Goal: Find specific page/section: Find specific page/section

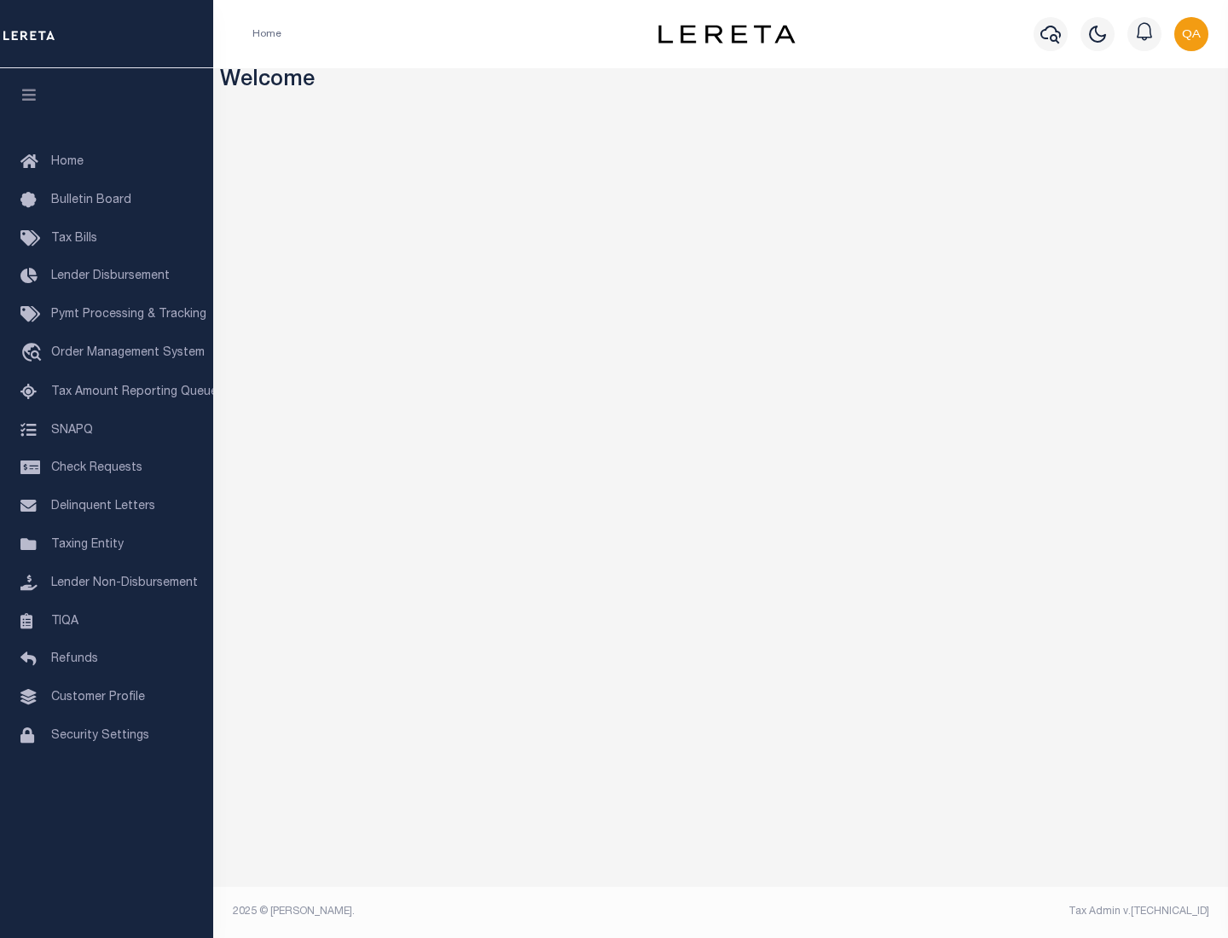
click at [107, 468] on span "Check Requests" at bounding box center [96, 468] width 91 height 12
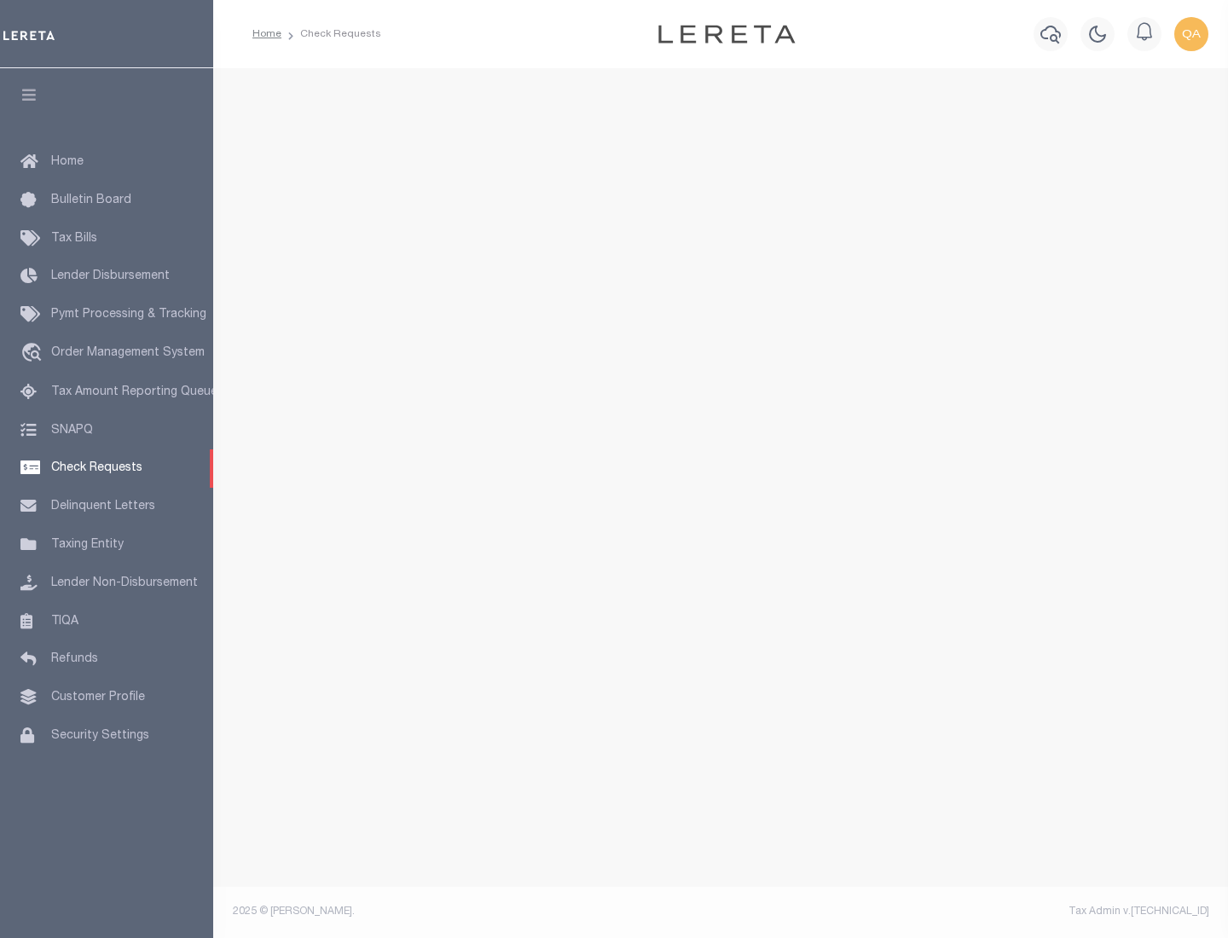
select select "50"
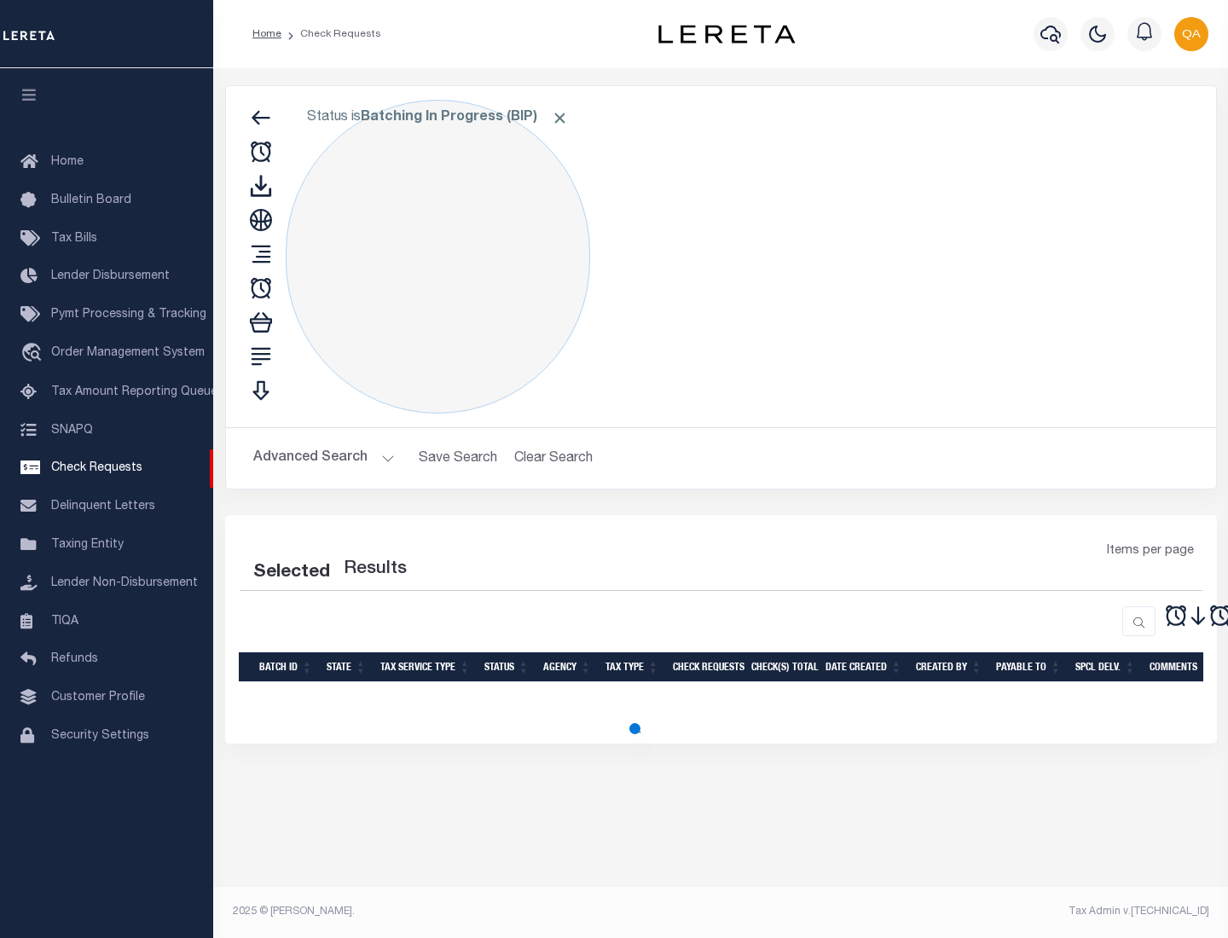
select select "50"
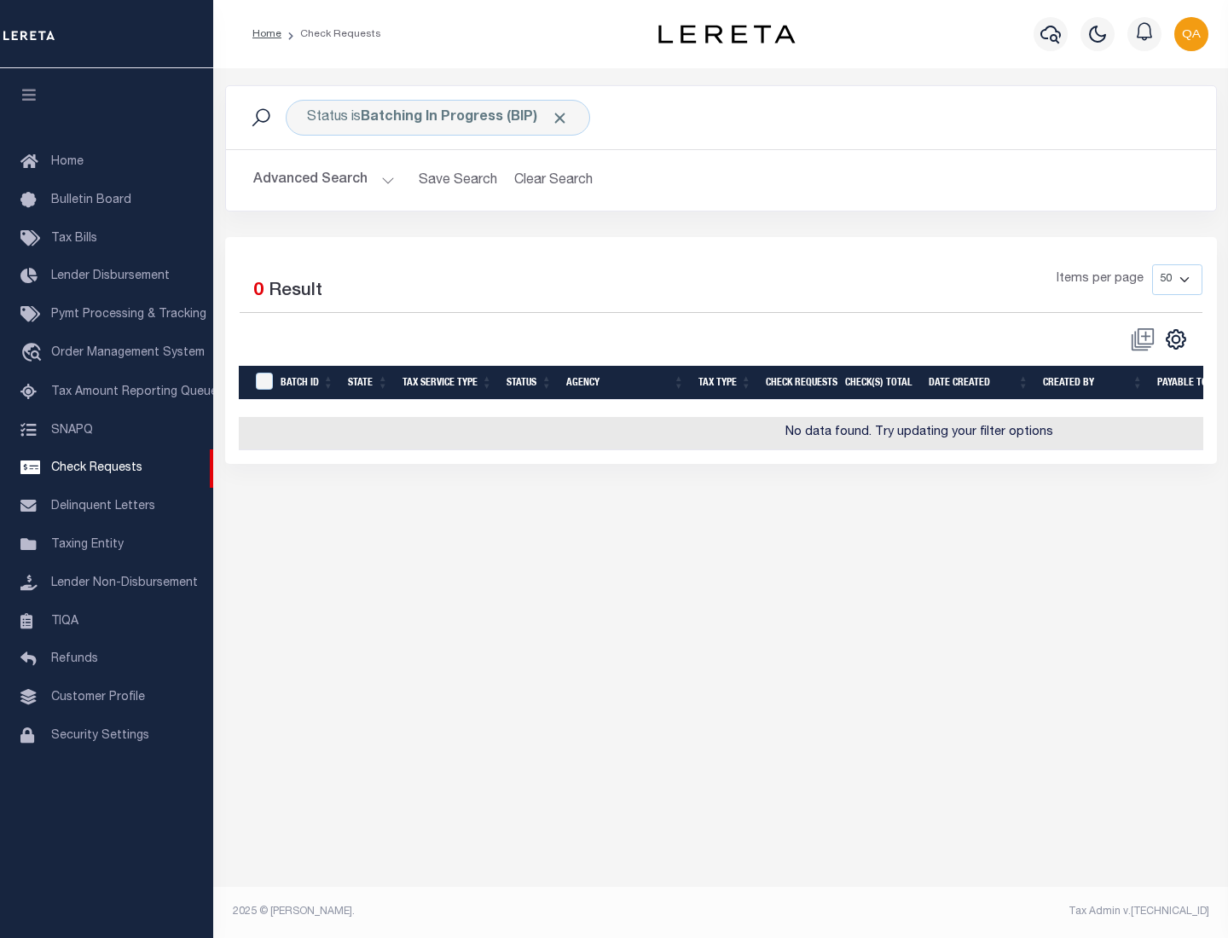
click at [560, 118] on span "Click to Remove" at bounding box center [560, 118] width 18 height 18
